Goal: Learn about a topic

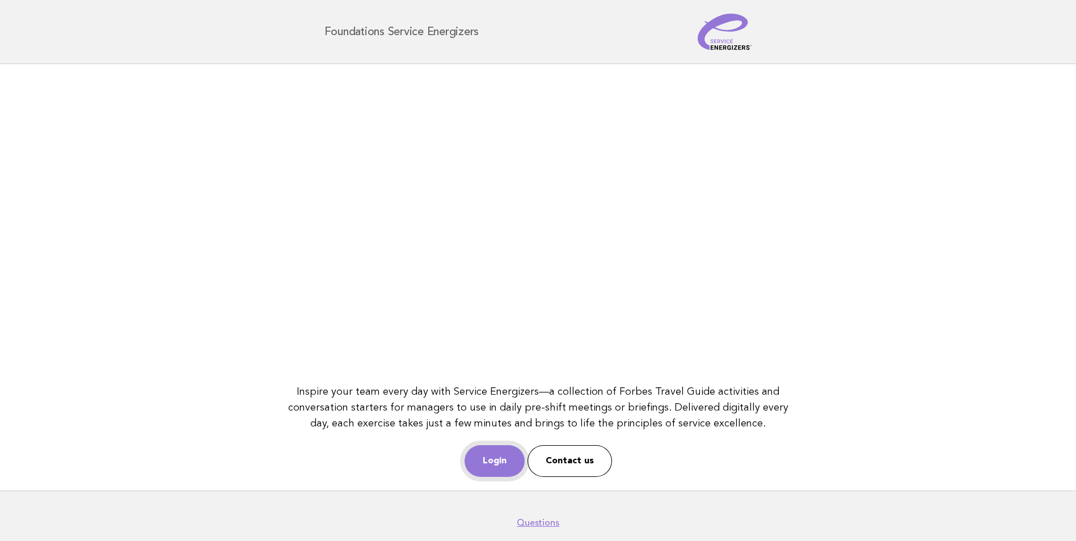
click at [509, 446] on link "Login" at bounding box center [494, 461] width 60 height 32
click at [493, 460] on link "Login" at bounding box center [494, 461] width 60 height 32
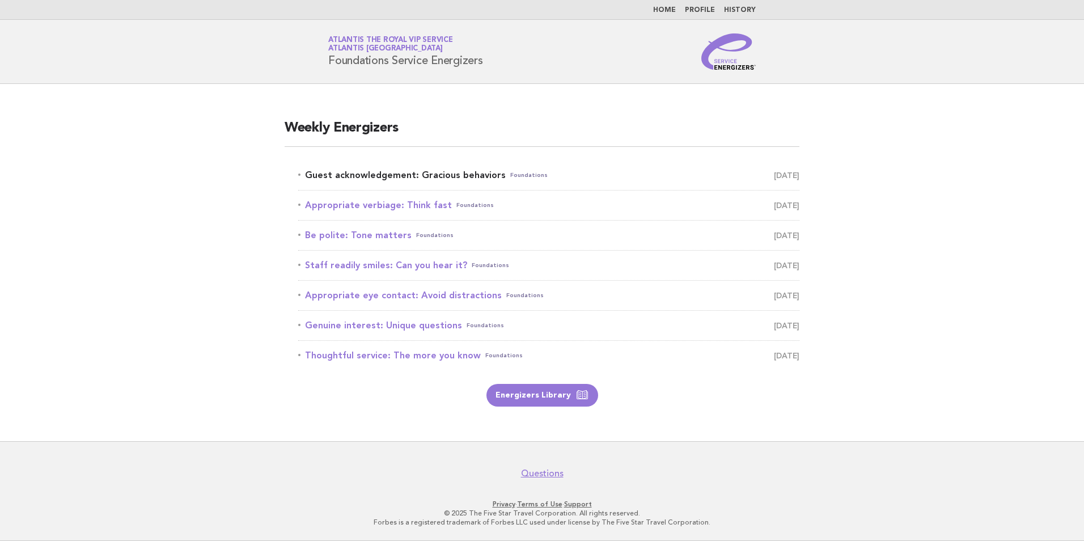
click at [424, 177] on link "Guest acknowledgement: Gracious behaviors Foundations September 18" at bounding box center [548, 175] width 501 height 16
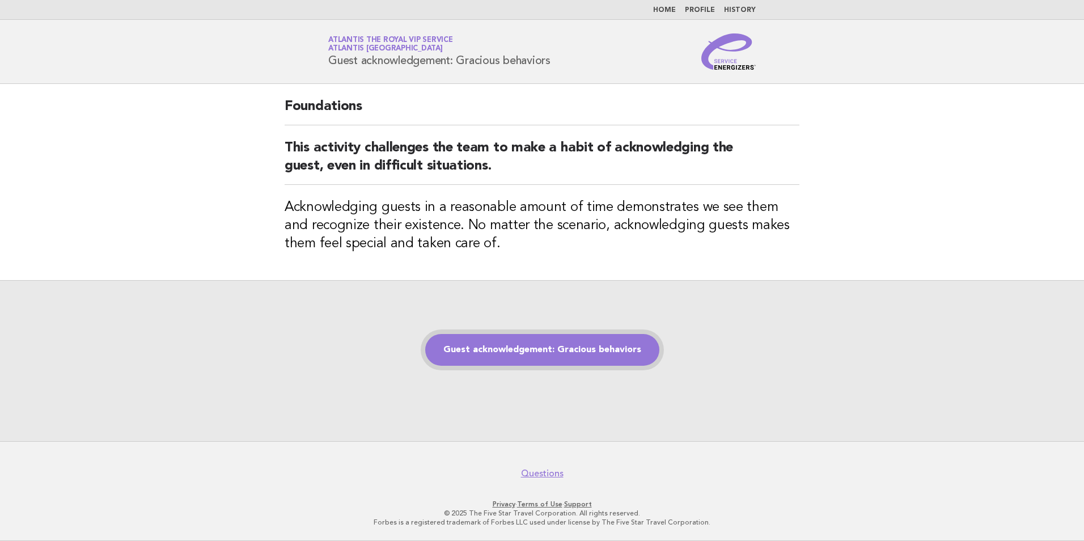
click at [555, 341] on link "Guest acknowledgement: Gracious behaviors" at bounding box center [542, 350] width 234 height 32
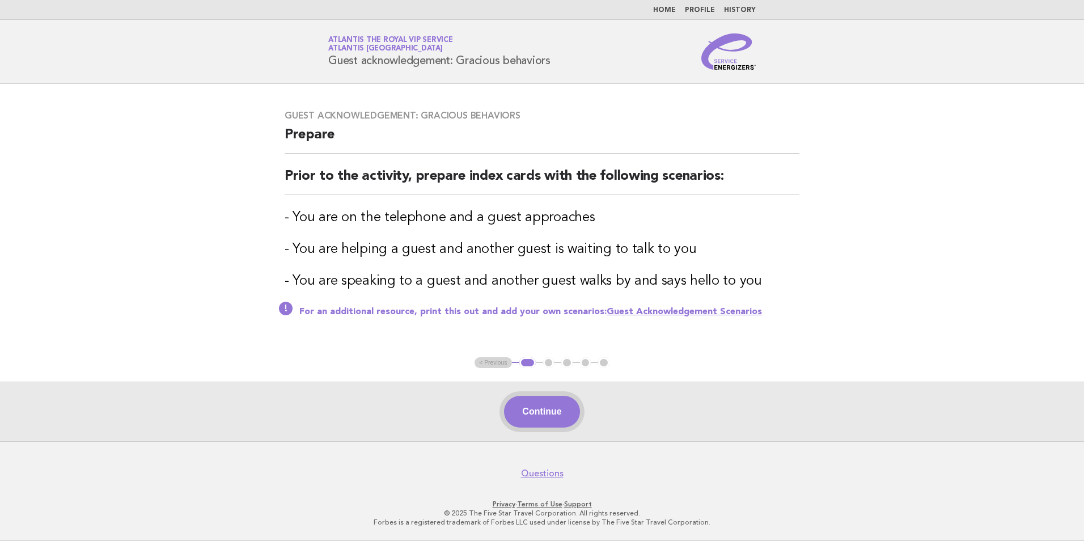
click at [556, 406] on button "Continue" at bounding box center [541, 412] width 75 height 32
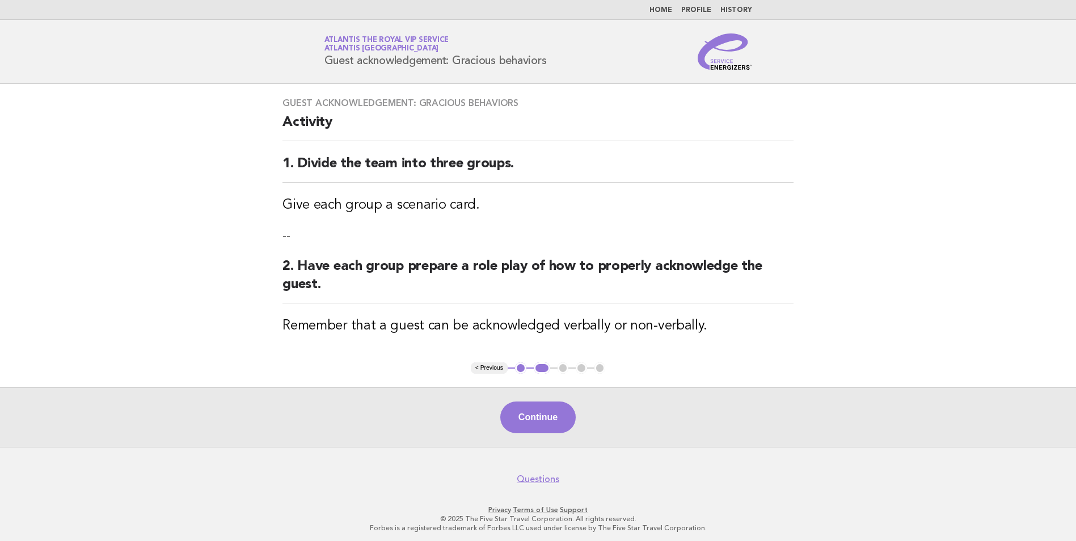
click at [493, 368] on button "< Previous" at bounding box center [489, 367] width 37 height 11
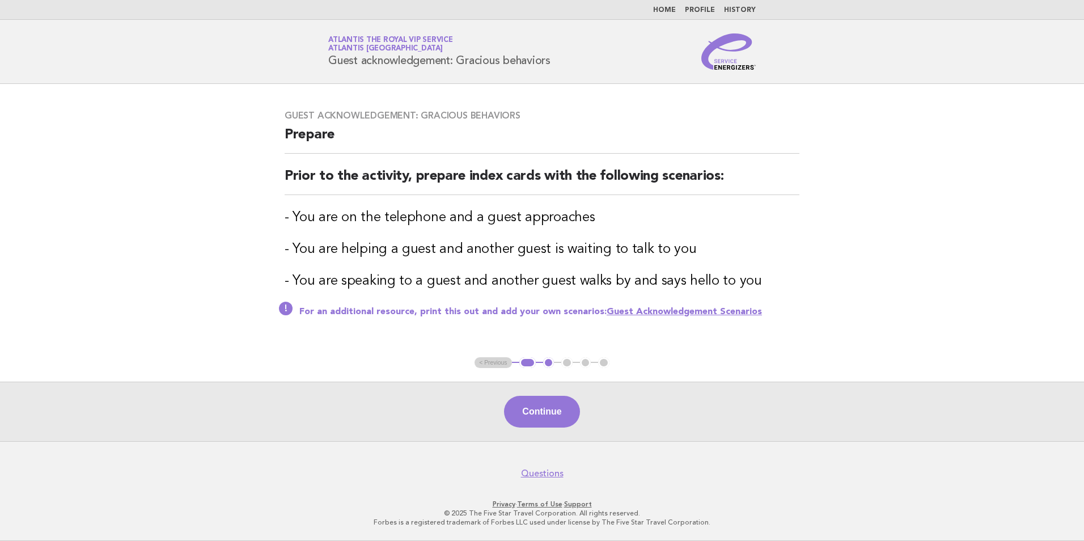
click at [674, 10] on link "Home" at bounding box center [664, 10] width 23 height 7
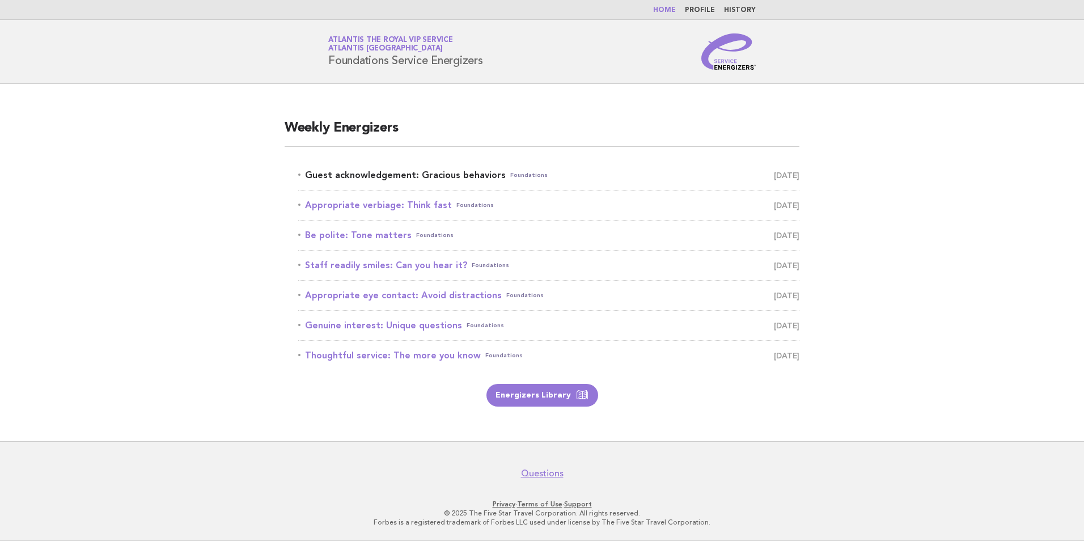
click at [486, 175] on link "Guest acknowledgement: Gracious behaviors Foundations September 18" at bounding box center [548, 175] width 501 height 16
